Goal: Task Accomplishment & Management: Complete application form

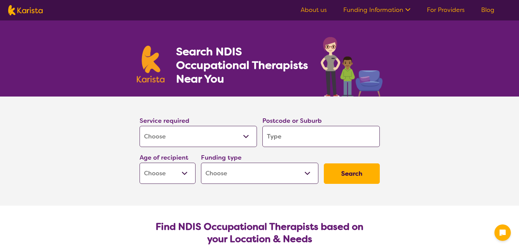
select select "[MEDICAL_DATA]"
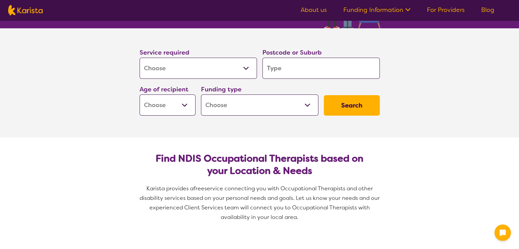
click at [276, 68] on input "search" at bounding box center [320, 68] width 117 height 21
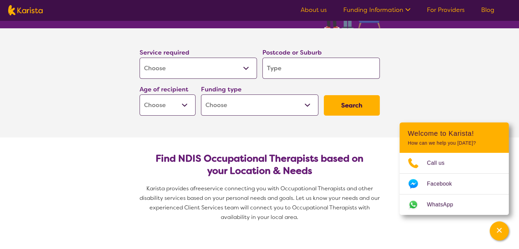
type input "3"
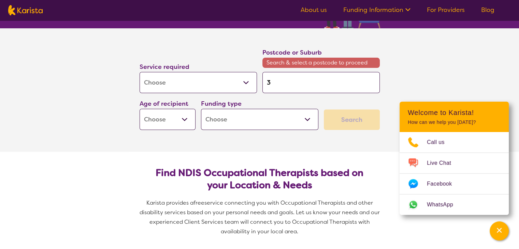
type input "39"
click at [295, 75] on input "39" at bounding box center [320, 82] width 117 height 21
type input "399"
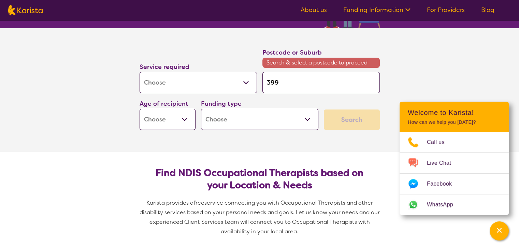
type input "3995"
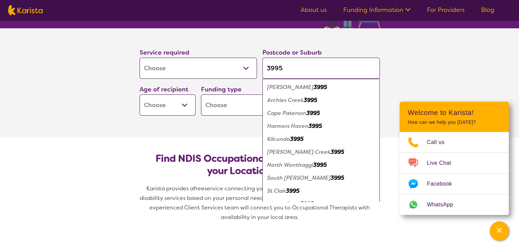
type input "3995"
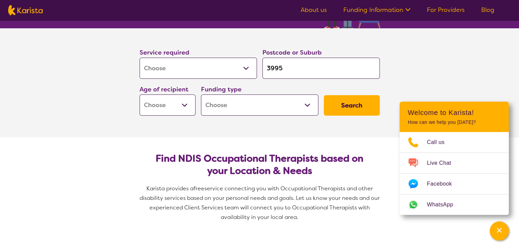
click at [181, 109] on select "Early Childhood - 0 to 9 Child - 10 to 11 Adolescent - 12 to 17 Adult - 18 to 6…" at bounding box center [168, 104] width 56 height 21
select select "AS"
click at [140, 94] on select "Early Childhood - 0 to 9 Child - 10 to 11 Adolescent - 12 to 17 Adult - 18 to 6…" at bounding box center [168, 104] width 56 height 21
select select "AS"
click at [246, 105] on select "Home Care Package (HCP) National Disability Insurance Scheme (NDIS) I don't know" at bounding box center [259, 104] width 117 height 21
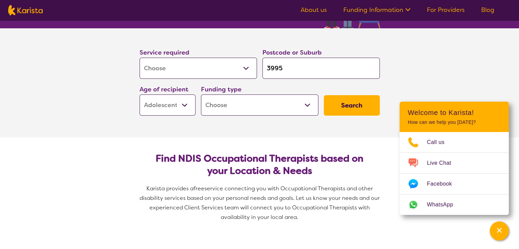
select select "NDIS"
click at [201, 94] on select "Home Care Package (HCP) National Disability Insurance Scheme (NDIS) I don't know" at bounding box center [259, 104] width 117 height 21
select select "NDIS"
click at [348, 110] on button "Search" at bounding box center [352, 105] width 56 height 20
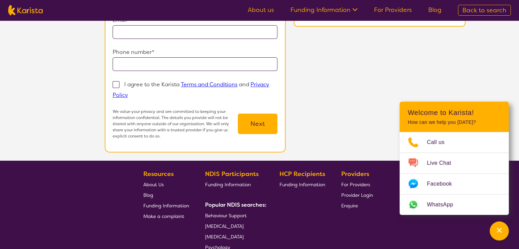
scroll to position [34, 0]
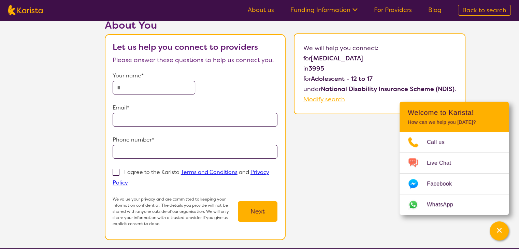
click at [138, 93] on input "text" at bounding box center [154, 88] width 83 height 14
type input "**********"
click at [120, 170] on label "I agree to the Karista Terms and Conditions and Privacy Policy" at bounding box center [191, 177] width 157 height 19
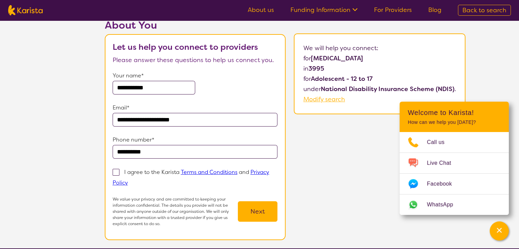
click at [128, 180] on input "I agree to the Karista Terms and Conditions and Privacy Policy" at bounding box center [130, 182] width 4 height 4
checkbox input "true"
click at [251, 209] on button "Next" at bounding box center [258, 211] width 40 height 20
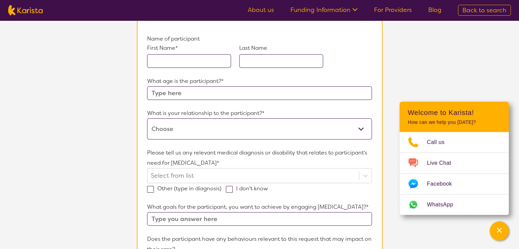
scroll to position [68, 0]
click at [191, 59] on input "text" at bounding box center [189, 60] width 84 height 14
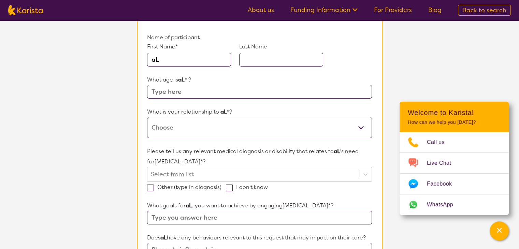
type input "a"
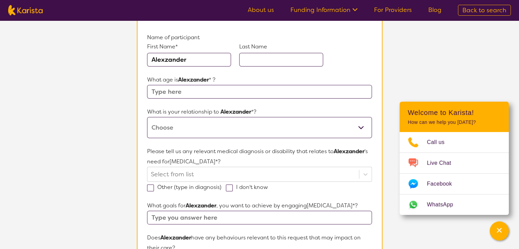
type input "Alexzander"
type input "P"
type input "Wardan"
click at [175, 89] on input "text" at bounding box center [259, 92] width 224 height 14
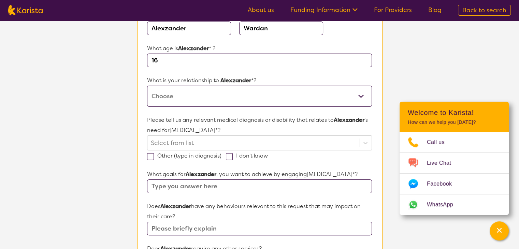
scroll to position [102, 0]
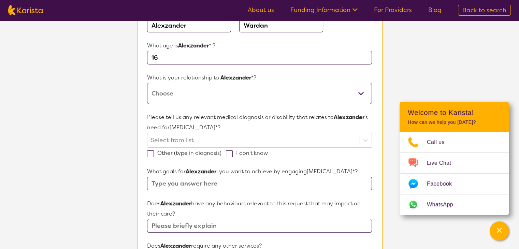
type input "16"
click at [191, 90] on select "This request is for myself I am their parent I am their child I am their spouse…" at bounding box center [259, 93] width 224 height 21
click at [174, 101] on select "This request is for myself I am their parent I am their child I am their spouse…" at bounding box center [259, 93] width 224 height 21
select select "I am their parent"
click at [147, 83] on select "This request is for myself I am their parent I am their child I am their spouse…" at bounding box center [259, 93] width 224 height 21
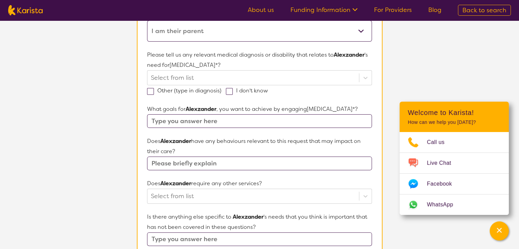
scroll to position [171, 0]
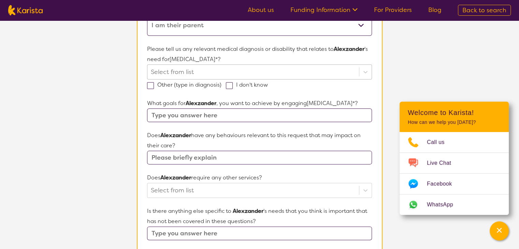
click at [190, 70] on div at bounding box center [253, 72] width 204 height 12
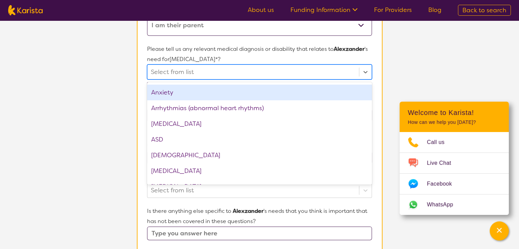
scroll to position [102, 0]
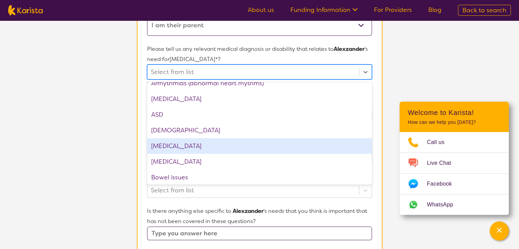
click at [175, 147] on div "[MEDICAL_DATA]" at bounding box center [259, 146] width 224 height 16
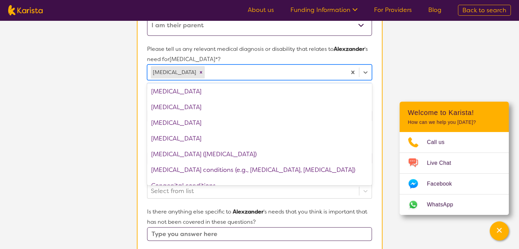
scroll to position [0, 0]
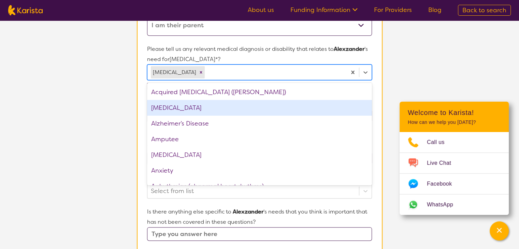
click at [169, 106] on div "[MEDICAL_DATA]" at bounding box center [259, 108] width 224 height 16
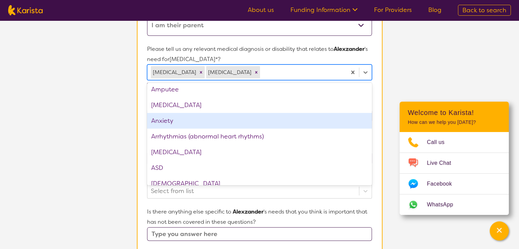
click at [166, 118] on div "Anxiety" at bounding box center [259, 121] width 224 height 16
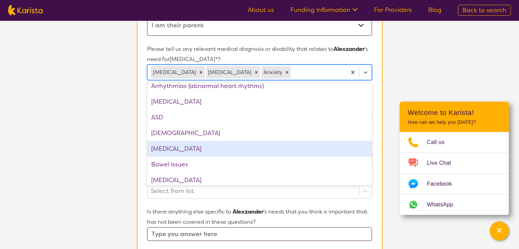
scroll to position [68, 0]
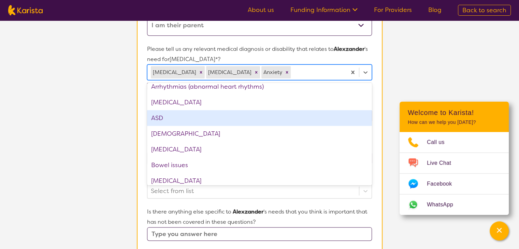
click at [165, 121] on div "ASD" at bounding box center [259, 118] width 224 height 16
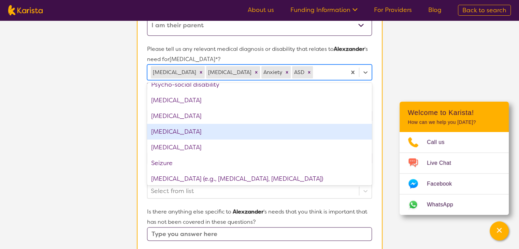
scroll to position [887, 0]
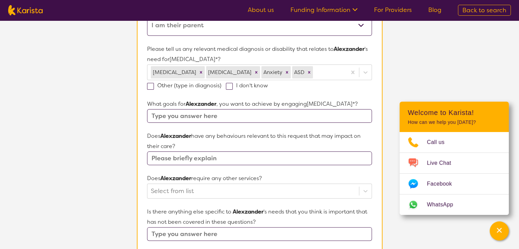
click at [105, 178] on section "L About You 2 Participant Details 3 Confirmation Participant Details & Service …" at bounding box center [259, 151] width 519 height 602
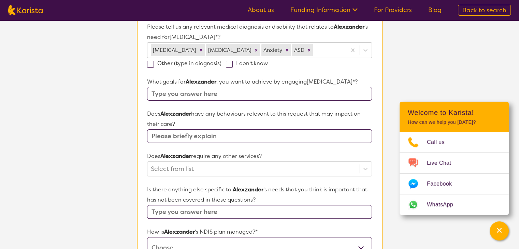
scroll to position [205, 0]
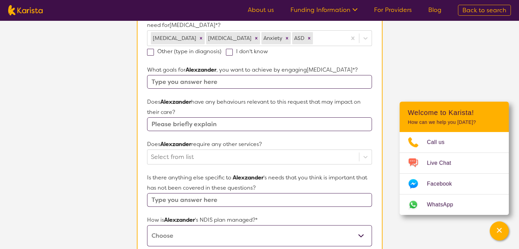
click at [201, 81] on input "text" at bounding box center [259, 82] width 224 height 14
paste input "Support Coordination and Psychosocial Recovery Coaches"
type input "Support Coordination and Psychosocial Recovery."
drag, startPoint x: 327, startPoint y: 75, endPoint x: 73, endPoint y: 75, distance: 254.5
click at [73, 75] on section "L About You 2 Participant Details 3 Confirmation Participant Details & Service …" at bounding box center [259, 117] width 519 height 602
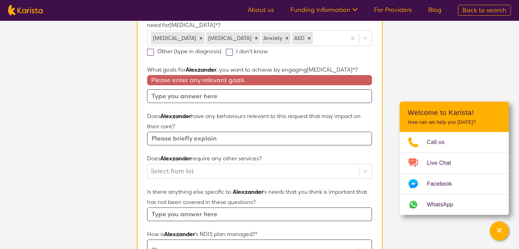
scroll to position [239, 0]
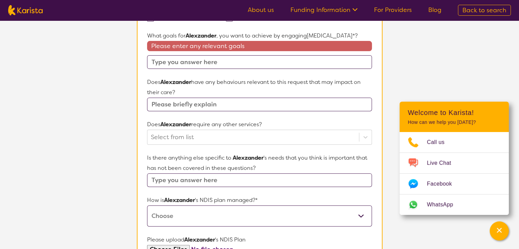
paste input "daily life, independence, and emotional wellbeing."
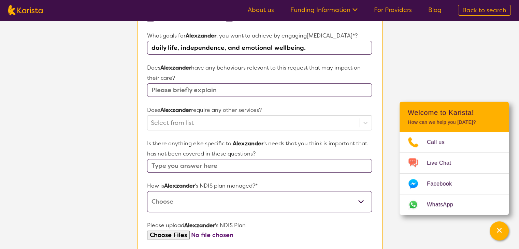
type input "daily life, independence, and emotional wellbeing."
click at [201, 94] on input "text" at bounding box center [259, 90] width 224 height 14
drag, startPoint x: 179, startPoint y: 75, endPoint x: 145, endPoint y: 66, distance: 34.8
click at [145, 66] on section "Name of participant First Name* [PERSON_NAME] Last Name [PERSON_NAME] What age …" at bounding box center [260, 102] width 246 height 513
copy p "Does [PERSON_NAME] have any behaviours relevant to this request that may impact…"
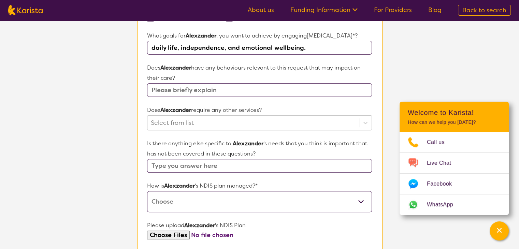
click at [185, 122] on div at bounding box center [253, 123] width 204 height 12
click at [183, 84] on input "text" at bounding box center [259, 90] width 224 height 14
paste input "Yes, [PERSON_NAME] can become anxious in unfamiliar settings, which may lead to…"
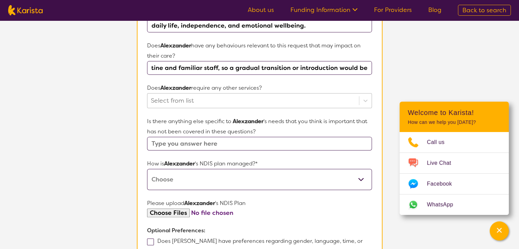
scroll to position [273, 0]
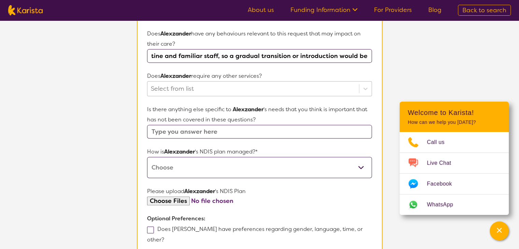
type input "Yes, [PERSON_NAME] can become anxious in unfamiliar settings, which may lead to…"
click at [252, 88] on div at bounding box center [253, 89] width 204 height 12
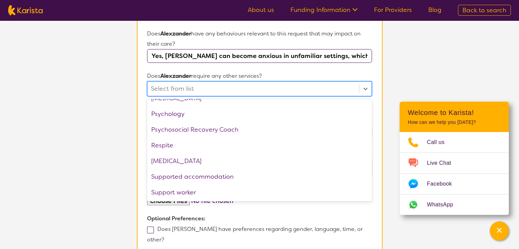
scroll to position [230, 0]
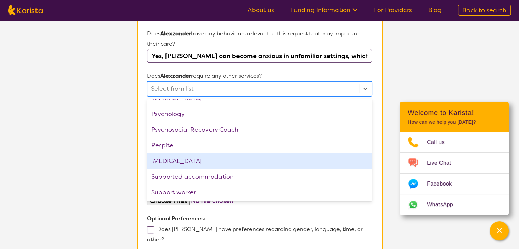
click at [167, 159] on div "[MEDICAL_DATA]" at bounding box center [259, 161] width 224 height 16
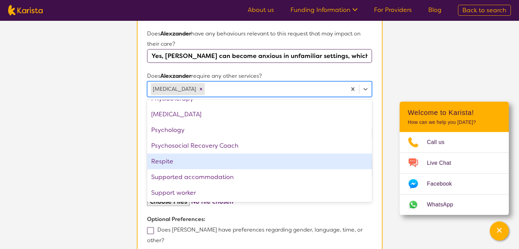
scroll to position [307, 0]
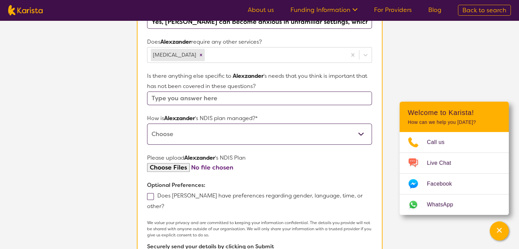
click at [98, 187] on section "L About You 2 Participant Details 3 Confirmation Participant Details & Service …" at bounding box center [259, 14] width 519 height 603
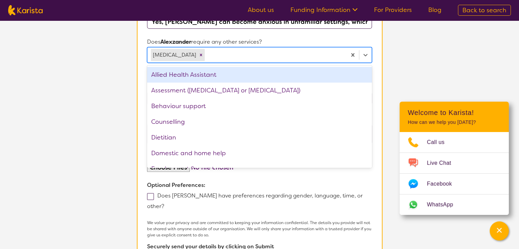
click at [292, 54] on div at bounding box center [274, 55] width 137 height 12
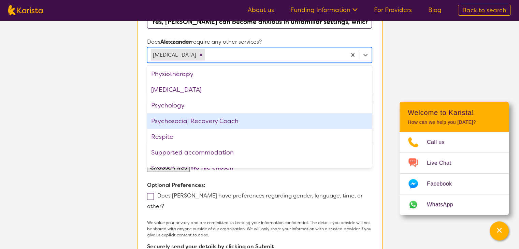
scroll to position [214, 0]
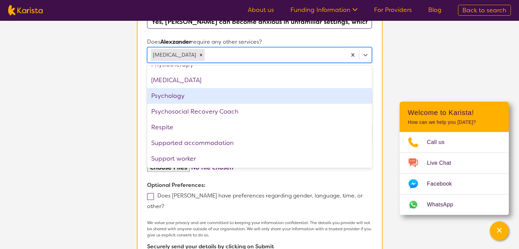
click at [174, 98] on div "Psychology" at bounding box center [259, 96] width 224 height 16
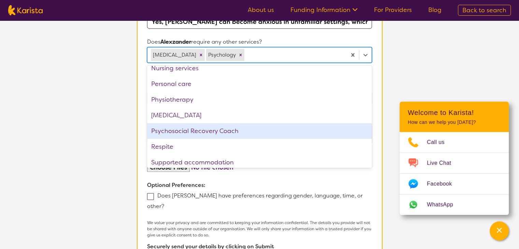
scroll to position [164, 0]
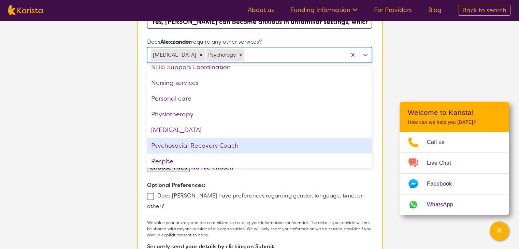
click at [78, 157] on section "L About You 2 Participant Details 3 Confirmation Participant Details & Service …" at bounding box center [259, 14] width 519 height 603
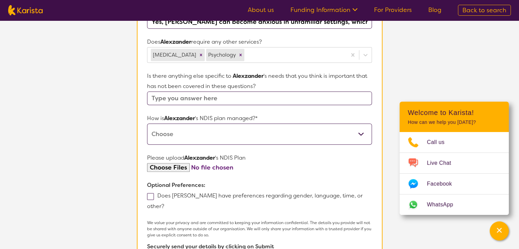
click at [195, 94] on input "text" at bounding box center [259, 98] width 224 height 14
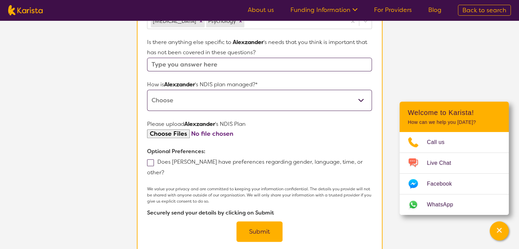
scroll to position [341, 0]
click at [196, 99] on select "Self-managed NDIS plan Managed by a registered plan management provider (not th…" at bounding box center [259, 99] width 224 height 21
click at [191, 104] on select "Self-managed NDIS plan Managed by a registered plan management provider (not th…" at bounding box center [259, 99] width 224 height 21
select select "Self Managed"
click at [147, 89] on select "Self-managed NDIS plan Managed by a registered plan management provider (not th…" at bounding box center [259, 99] width 224 height 21
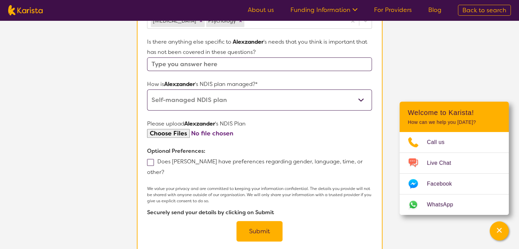
scroll to position [375, 0]
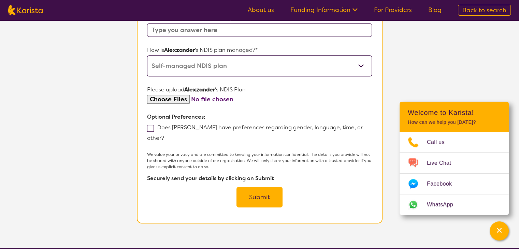
click at [149, 126] on span at bounding box center [150, 128] width 7 height 7
click at [164, 135] on input "Does [PERSON_NAME] have preferences regarding gender, language, time, or other?" at bounding box center [166, 137] width 4 height 4
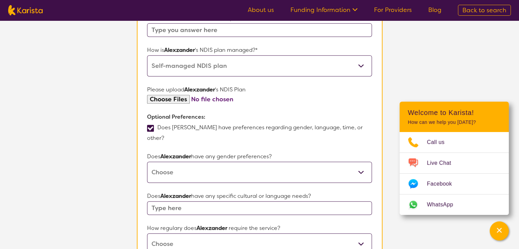
click at [150, 126] on span at bounding box center [150, 128] width 7 height 7
click at [164, 135] on input "Does [PERSON_NAME] have preferences regarding gender, language, time, or other?" at bounding box center [166, 137] width 4 height 4
checkbox input "false"
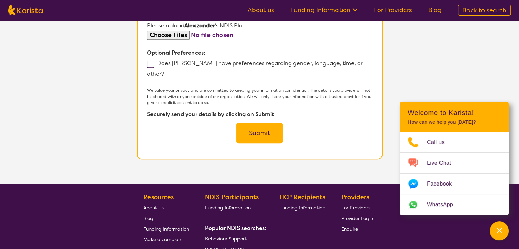
scroll to position [443, 0]
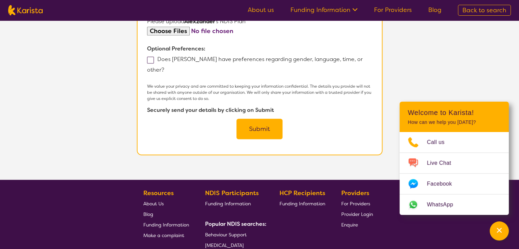
click at [253, 119] on button "Submit" at bounding box center [259, 129] width 46 height 20
